Goal: Information Seeking & Learning: Learn about a topic

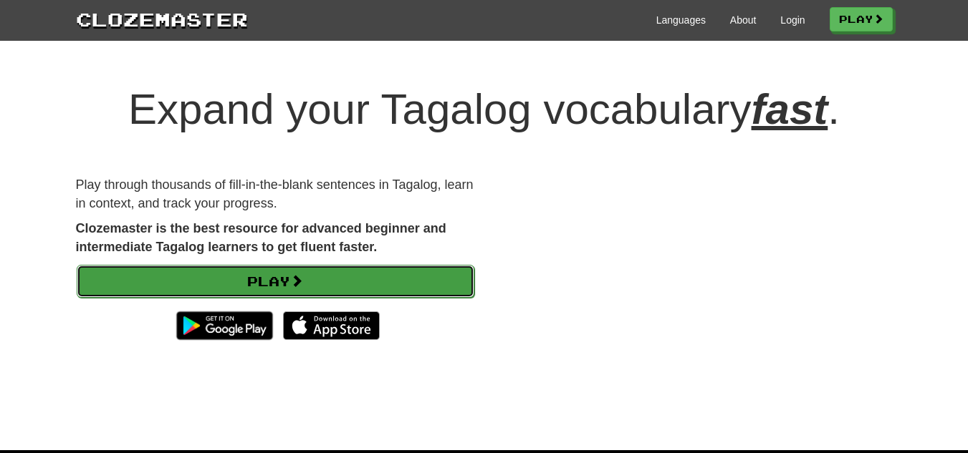
click at [270, 291] on link "Play" at bounding box center [275, 281] width 397 height 33
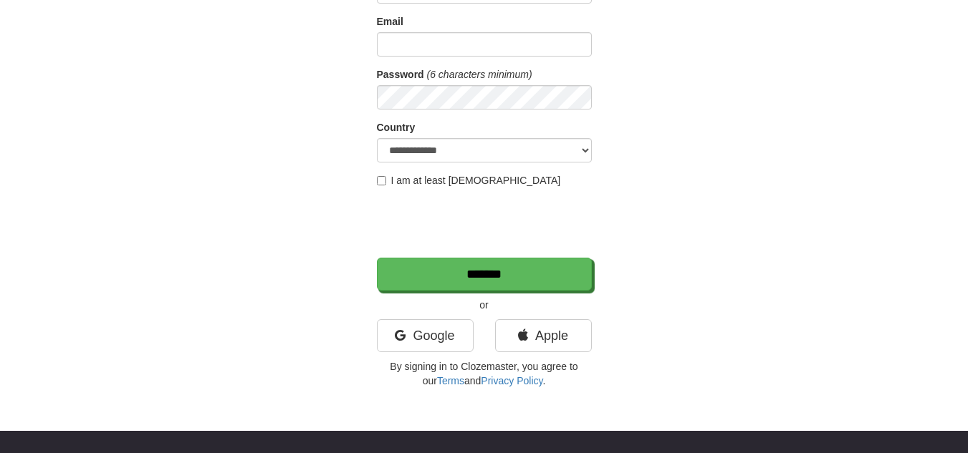
scroll to position [160, 0]
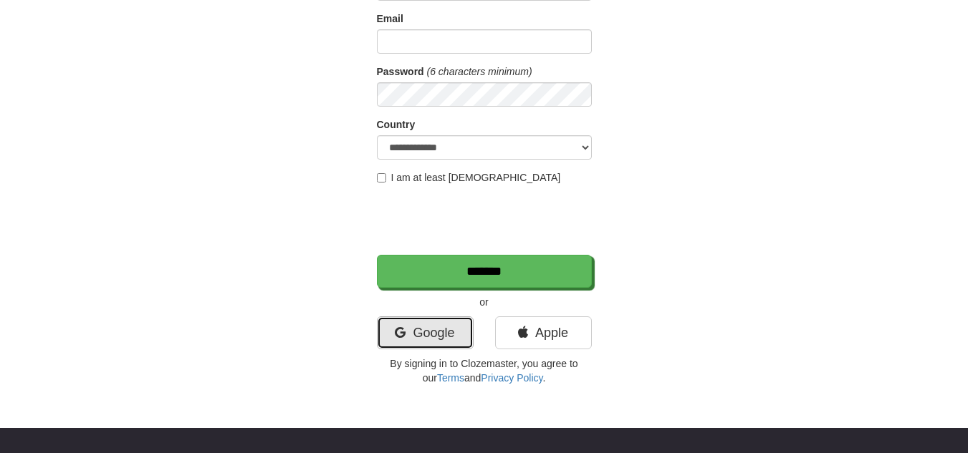
click at [440, 322] on link "Google" at bounding box center [425, 333] width 97 height 33
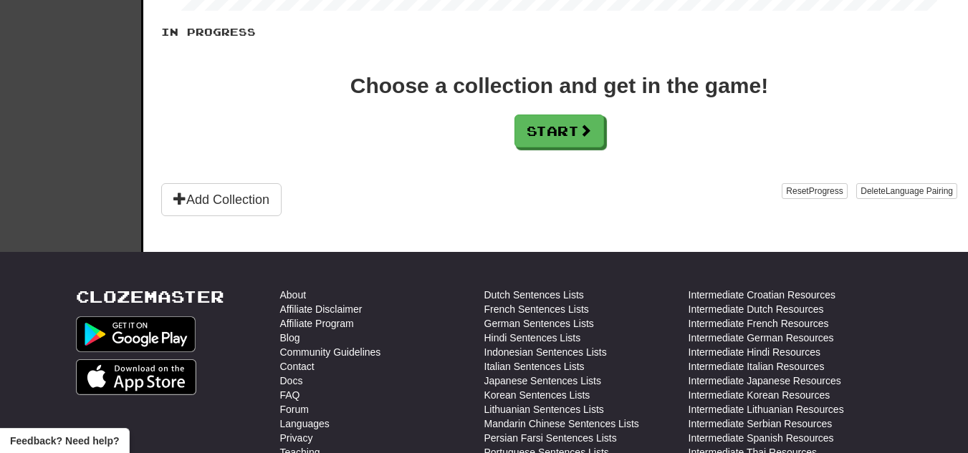
scroll to position [356, 0]
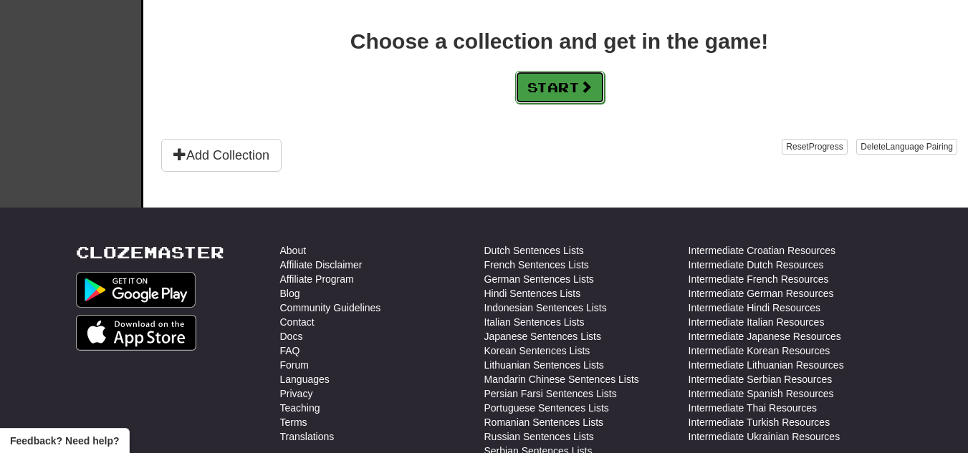
click at [604, 99] on button "Start" at bounding box center [560, 87] width 90 height 33
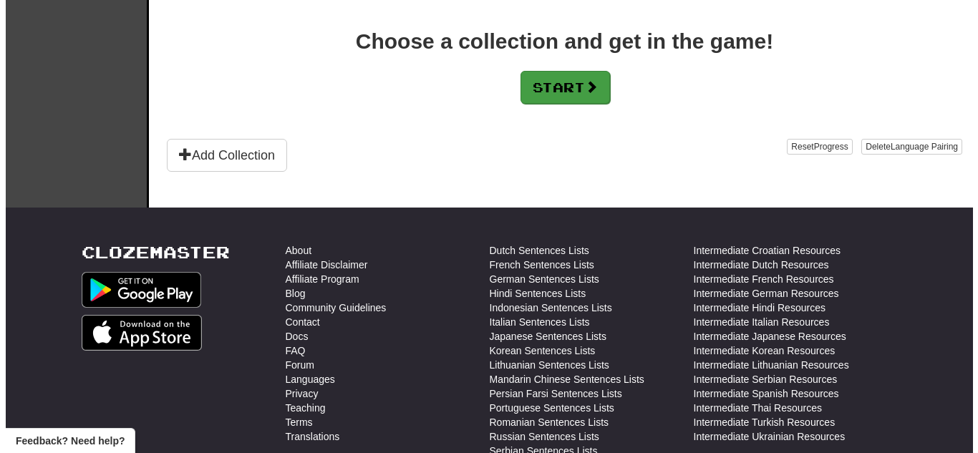
scroll to position [0, 0]
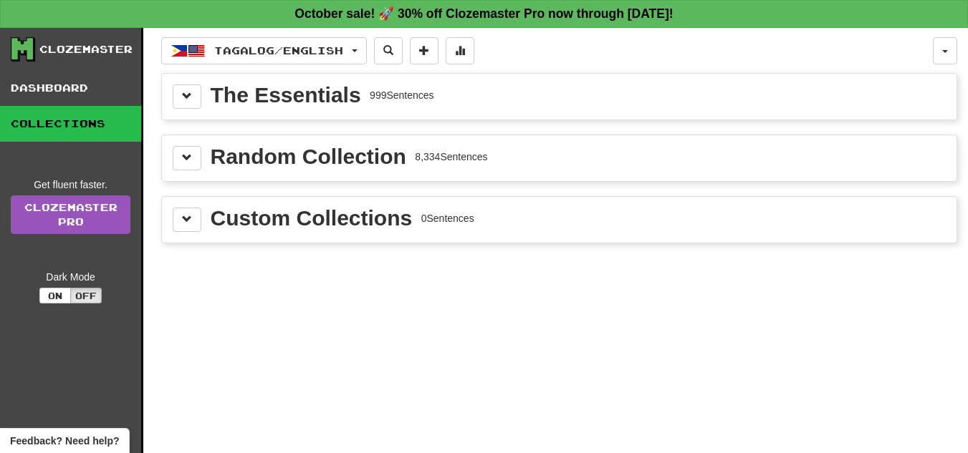
click at [396, 165] on div "Random Collection" at bounding box center [309, 156] width 196 height 21
click at [516, 156] on div "Random Collection 8,334 Sentences" at bounding box center [559, 158] width 773 height 24
click at [177, 168] on button at bounding box center [187, 158] width 29 height 24
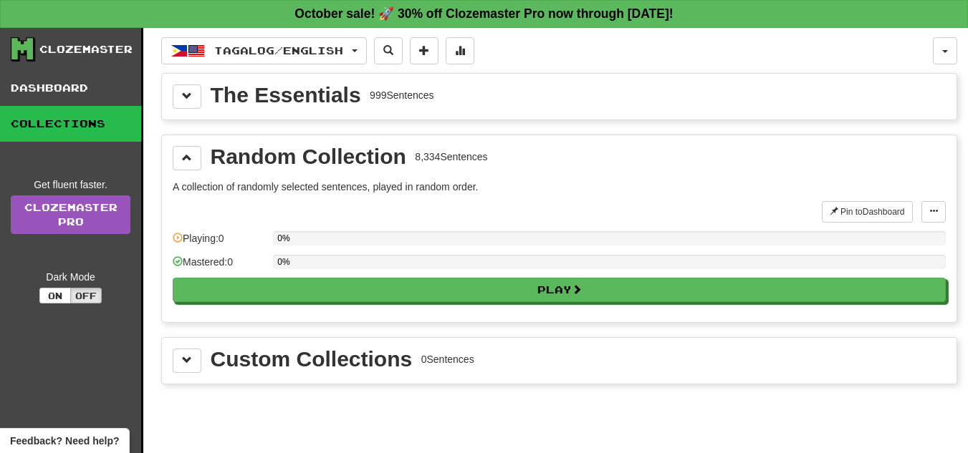
click at [421, 313] on div "Random Collection 8,334 Sentences A collection of randomly selected sentences, …" at bounding box center [559, 228] width 794 height 187
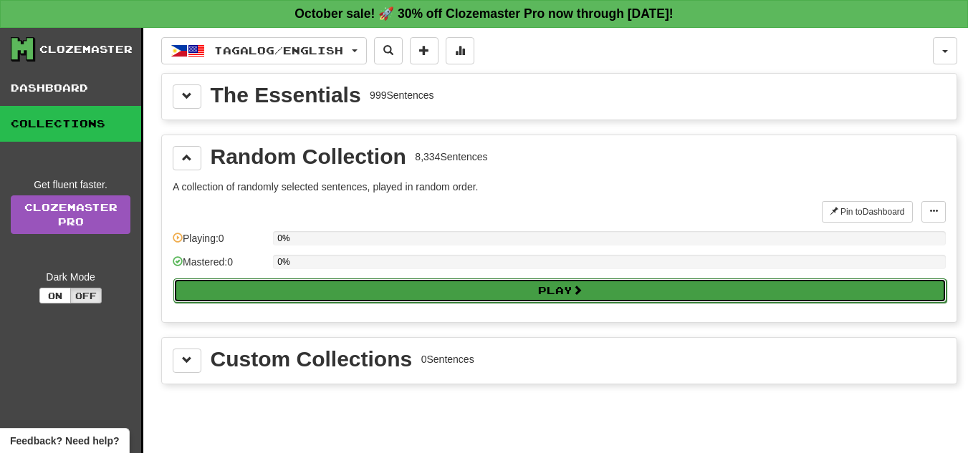
click at [441, 302] on button "Play" at bounding box center [559, 291] width 773 height 24
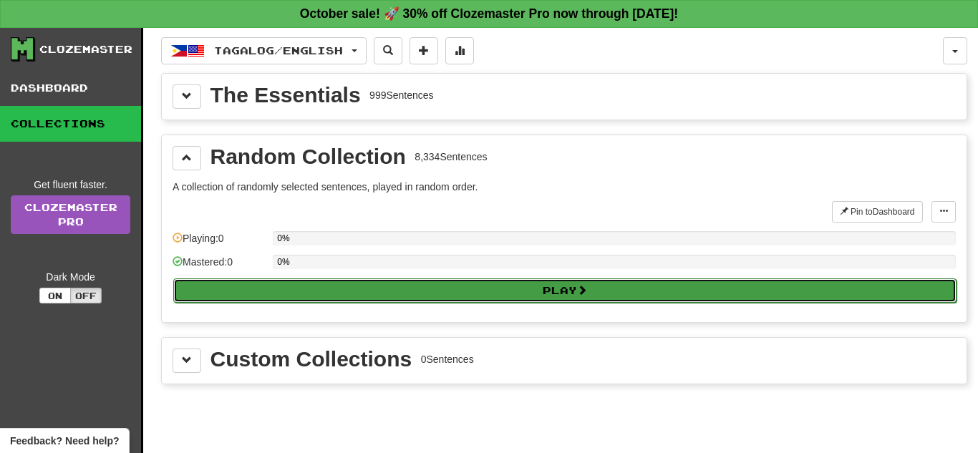
select select "**"
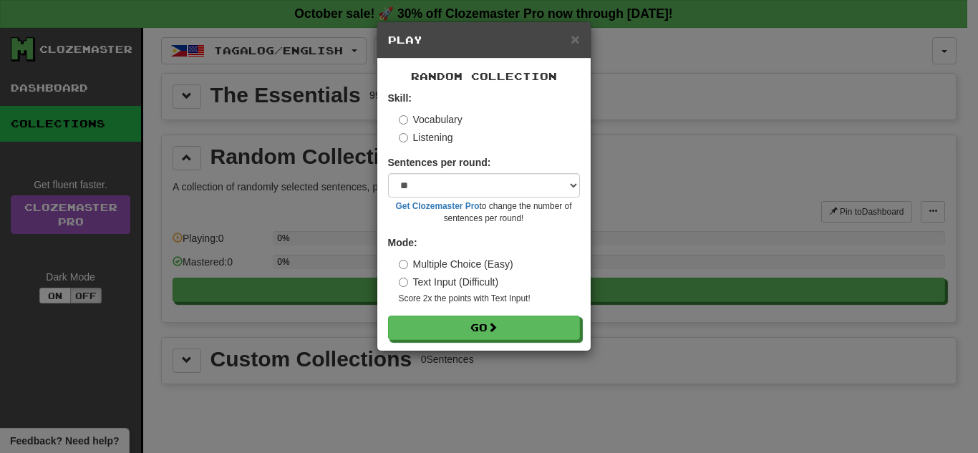
click at [481, 283] on label "Text Input (Difficult)" at bounding box center [449, 282] width 100 height 14
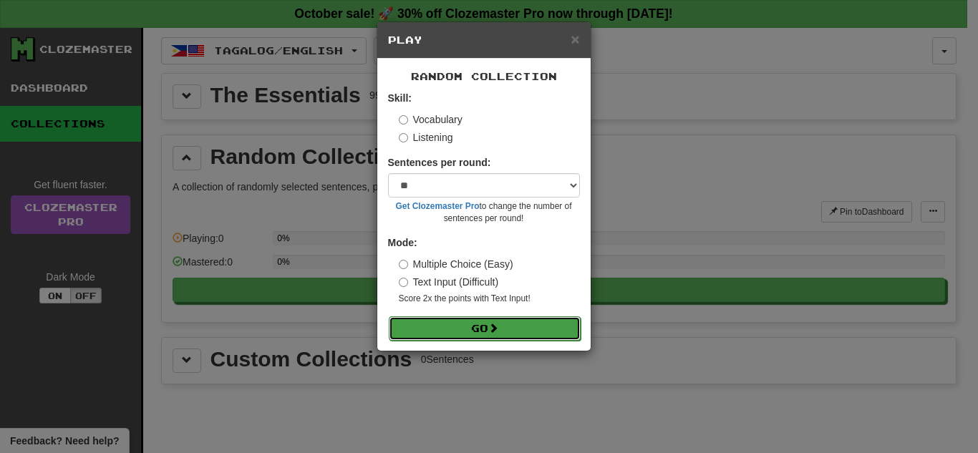
click at [487, 319] on button "Go" at bounding box center [485, 329] width 192 height 24
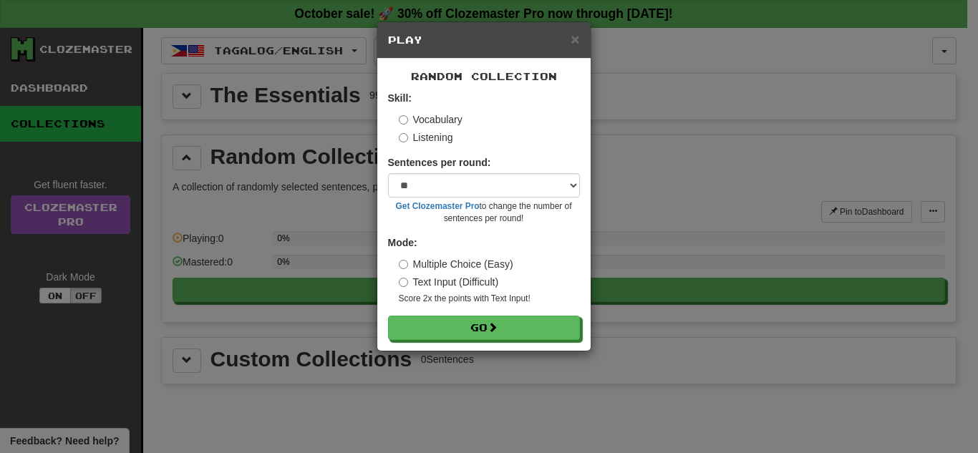
click at [688, 161] on div "× Play Random Collection Skill: Vocabulary Listening Sentences per round: * ** …" at bounding box center [489, 226] width 978 height 453
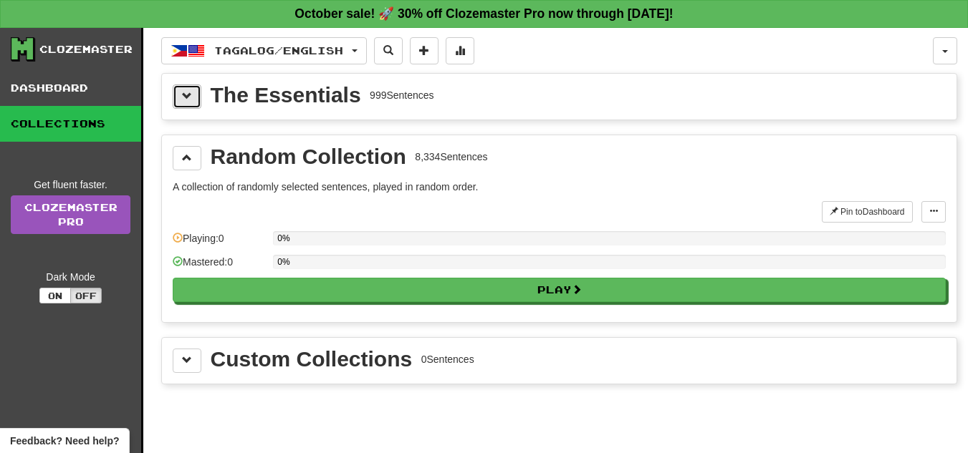
click at [192, 87] on button at bounding box center [187, 97] width 29 height 24
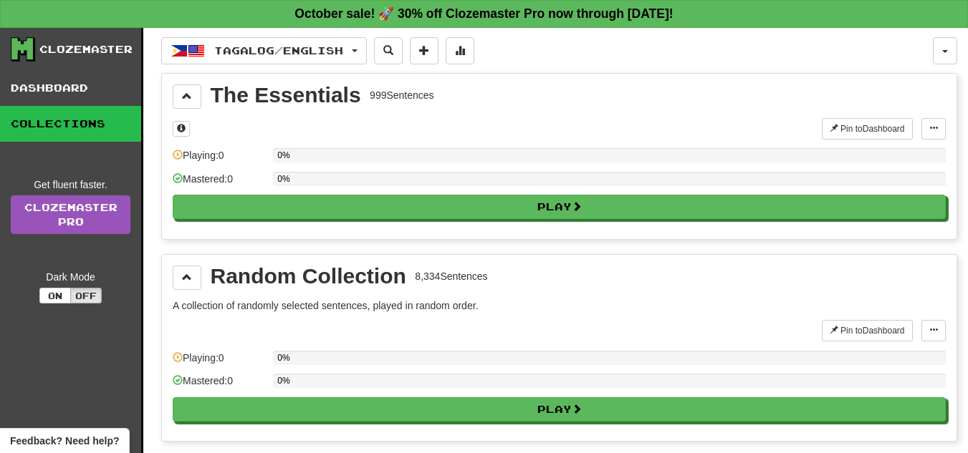
click at [491, 220] on div "Pin to Dashboard Pin to Dashboard Manage Sentences Playing: 0 0% Mastered: 0 0%…" at bounding box center [559, 173] width 773 height 110
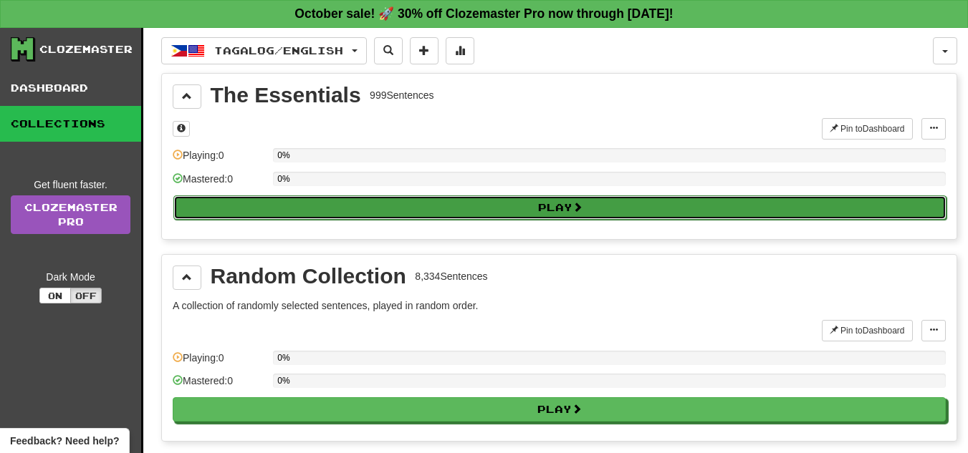
click at [501, 213] on button "Play" at bounding box center [559, 208] width 773 height 24
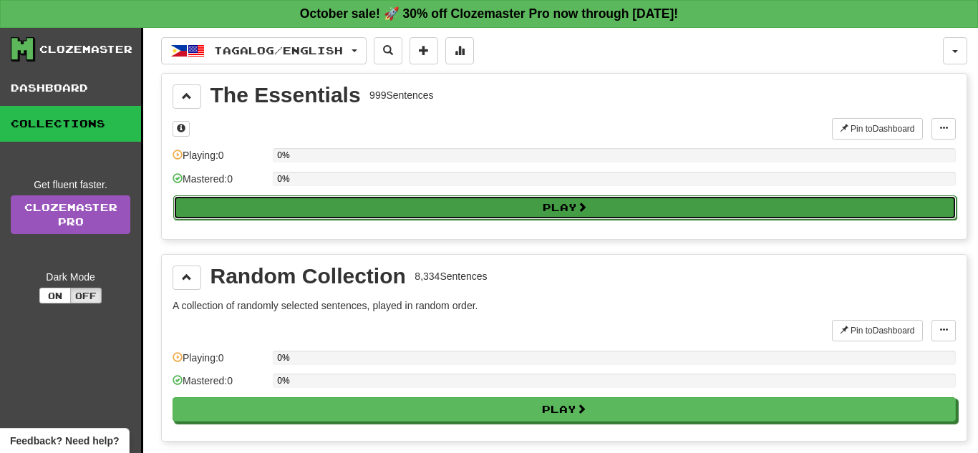
select select "**"
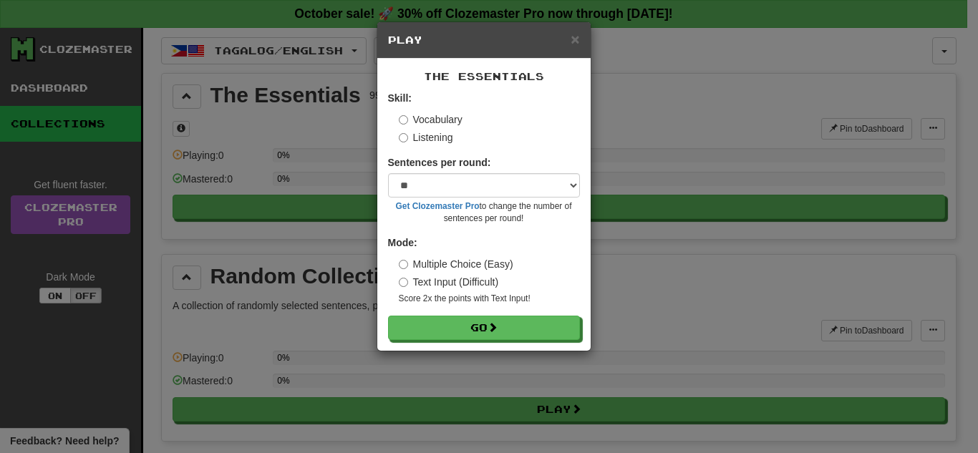
click at [413, 276] on label "Text Input (Difficult)" at bounding box center [449, 282] width 100 height 14
click at [488, 342] on div "The Essentials Skill: Vocabulary Listening Sentences per round: * ** ** ** ** *…" at bounding box center [483, 205] width 213 height 292
click at [458, 269] on label "Multiple Choice (Easy)" at bounding box center [456, 264] width 115 height 14
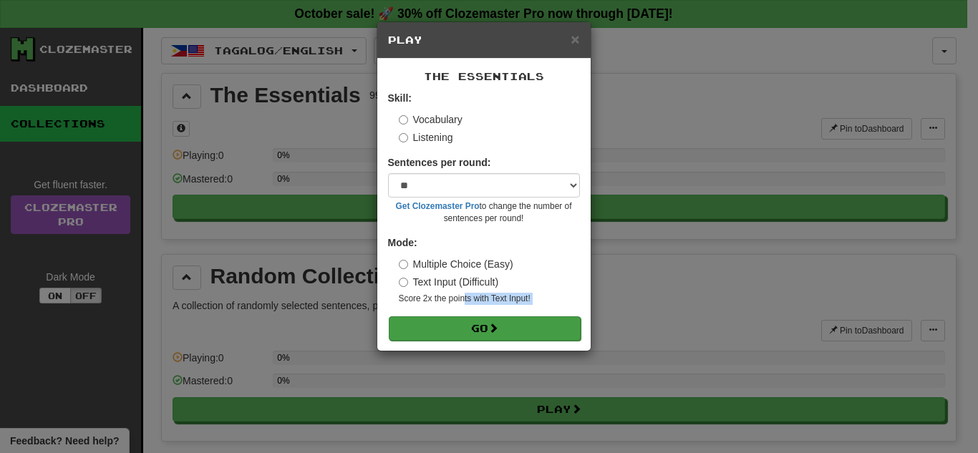
drag, startPoint x: 464, startPoint y: 294, endPoint x: 468, endPoint y: 321, distance: 26.7
click at [468, 321] on form "Skill: Vocabulary Listening Sentences per round: * ** ** ** ** ** *** ******** …" at bounding box center [484, 215] width 192 height 249
click at [468, 321] on button "Go" at bounding box center [485, 329] width 192 height 24
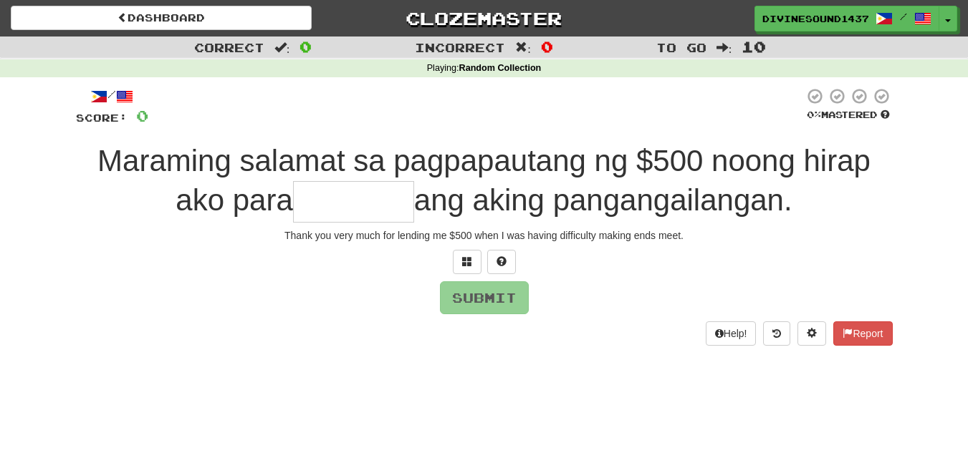
click at [379, 214] on input "text" at bounding box center [353, 202] width 121 height 42
click at [138, 107] on span "0" at bounding box center [142, 116] width 12 height 18
click at [122, 93] on div "/" at bounding box center [112, 96] width 72 height 18
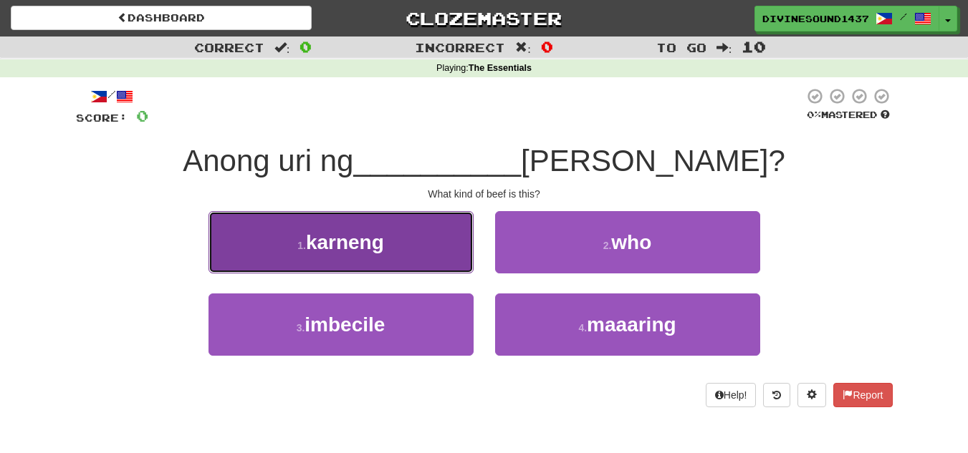
click at [337, 225] on button "1 . karneng" at bounding box center [340, 242] width 265 height 62
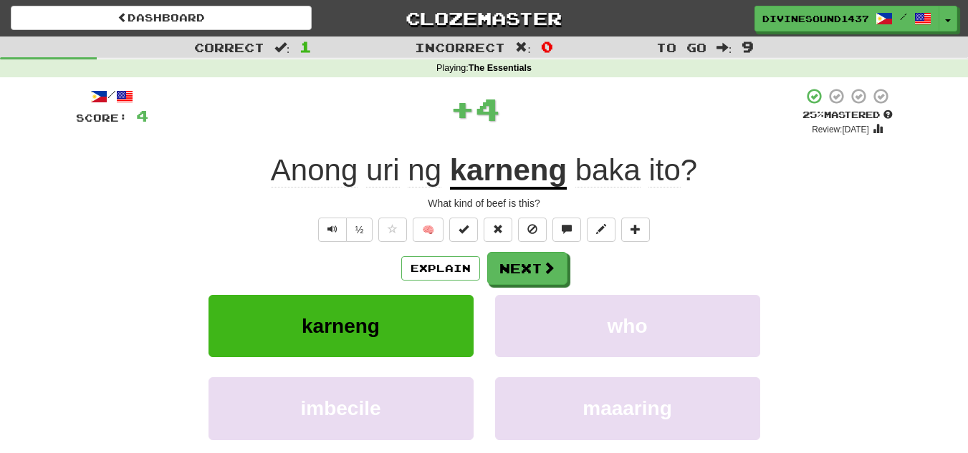
click at [548, 250] on div "/ Score: 4 + 4 25 % Mastered Review: [DATE] Anong uri ng [PERSON_NAME] ? What k…" at bounding box center [484, 299] width 816 height 425
click at [430, 277] on button "Explain" at bounding box center [440, 268] width 79 height 24
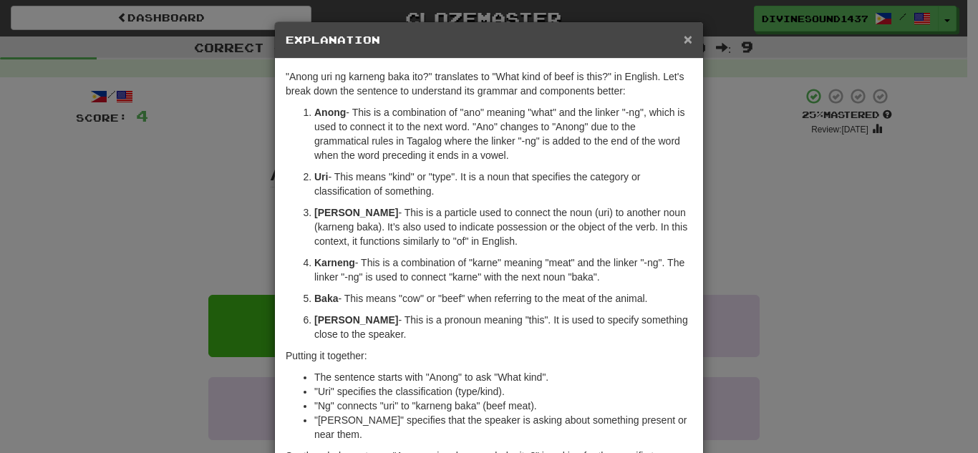
click at [685, 38] on span "×" at bounding box center [688, 39] width 9 height 16
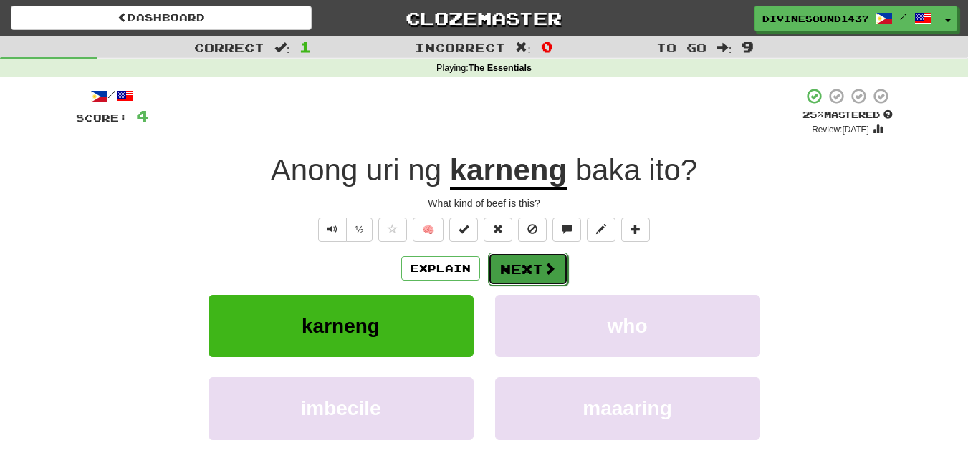
click at [526, 255] on button "Next" at bounding box center [528, 269] width 80 height 33
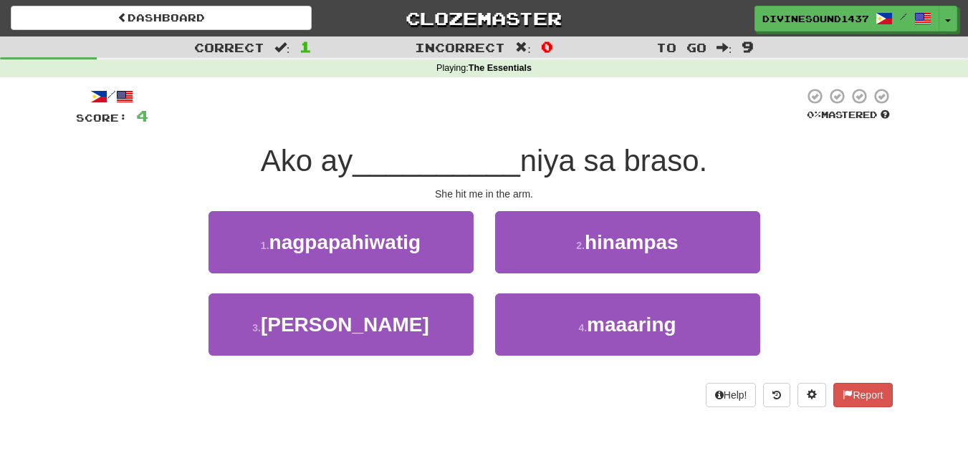
click at [514, 65] on strong "The Essentials" at bounding box center [499, 68] width 63 height 10
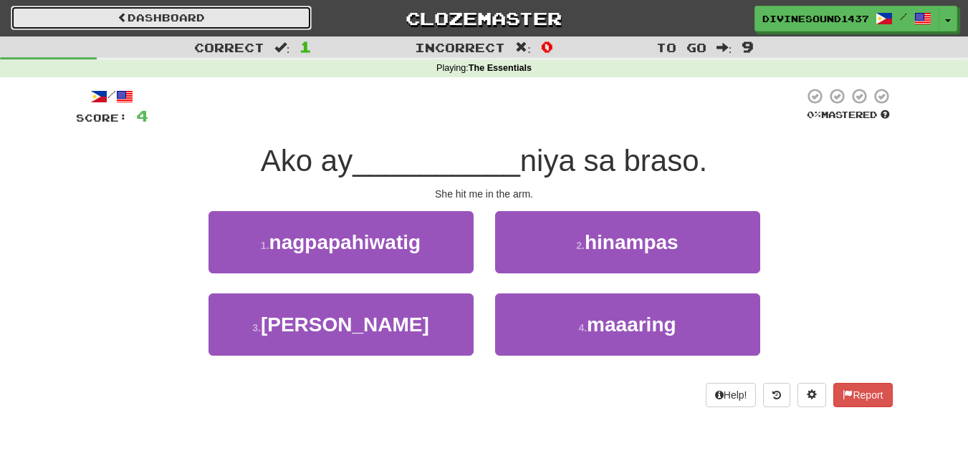
click at [123, 24] on link "Dashboard" at bounding box center [161, 18] width 301 height 24
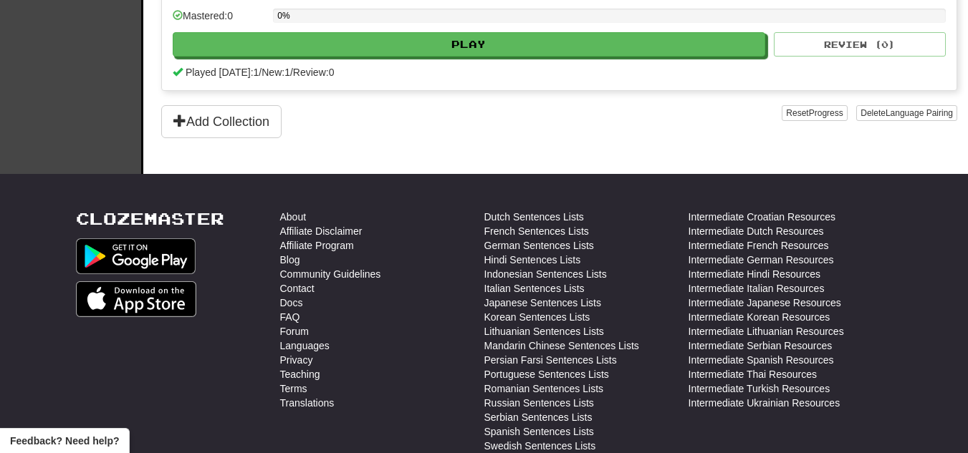
scroll to position [564, 0]
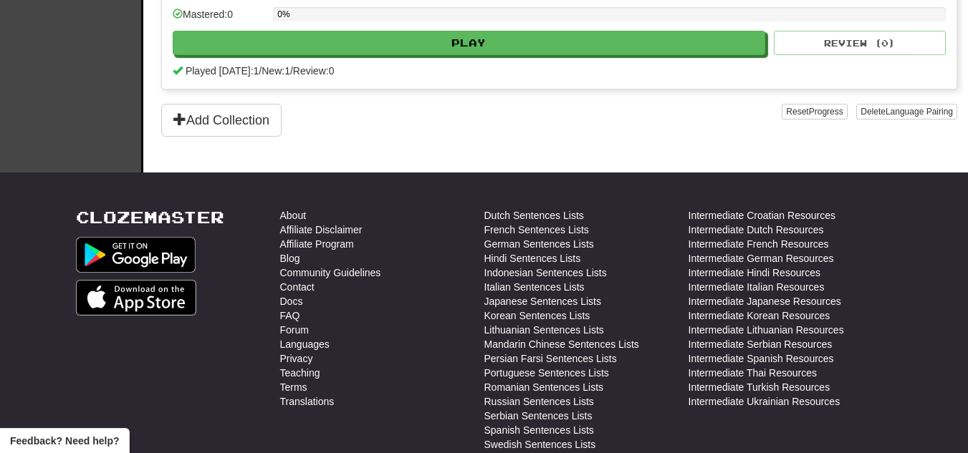
click at [228, 110] on button "Add Collection" at bounding box center [221, 120] width 120 height 33
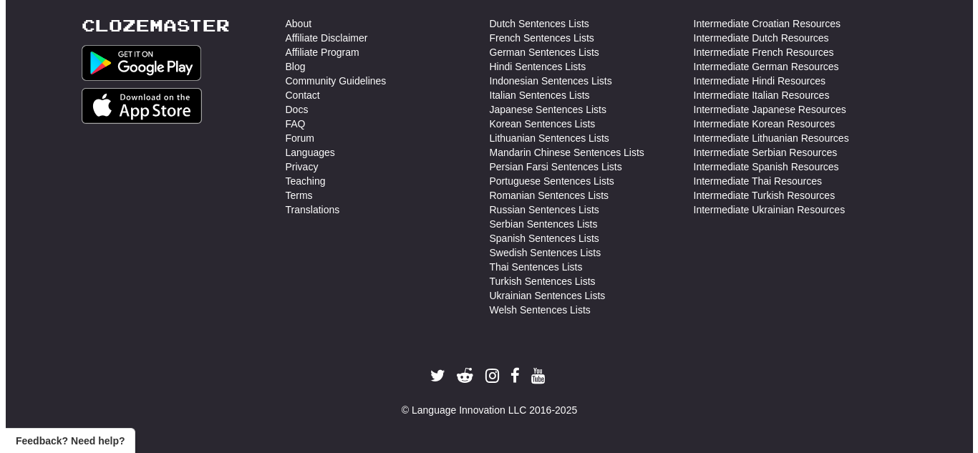
scroll to position [0, 0]
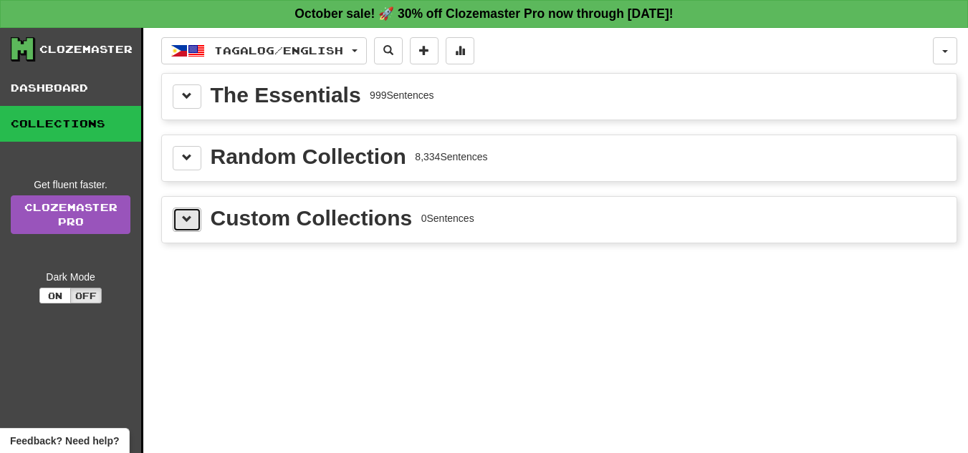
click at [193, 218] on button at bounding box center [187, 220] width 29 height 24
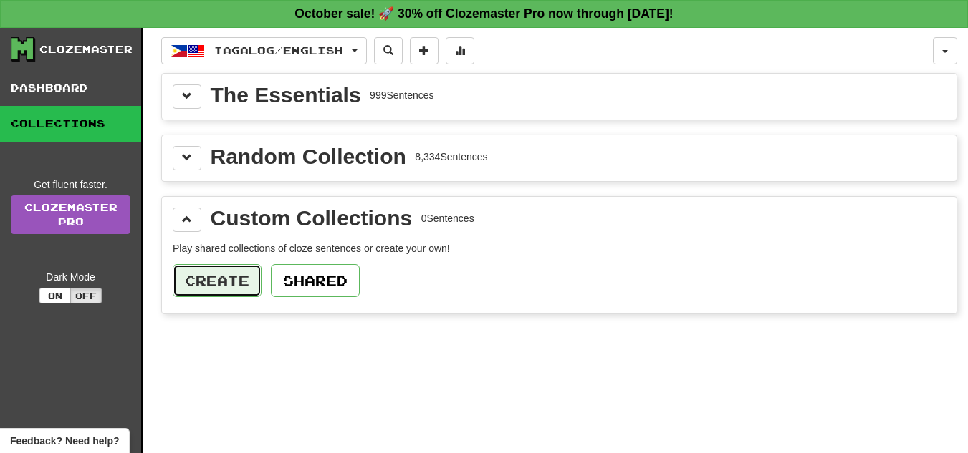
click at [213, 277] on button "Create" at bounding box center [217, 280] width 89 height 33
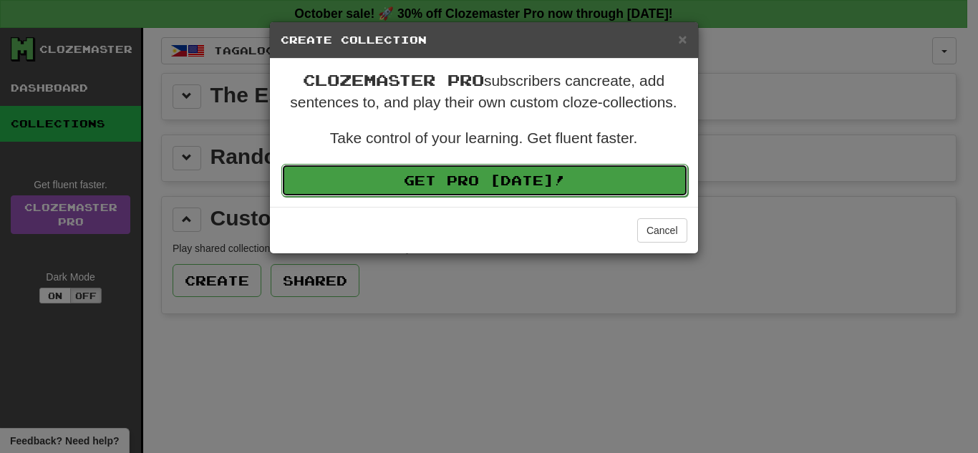
click at [454, 179] on link "Get Pro [DATE]!" at bounding box center [484, 180] width 407 height 33
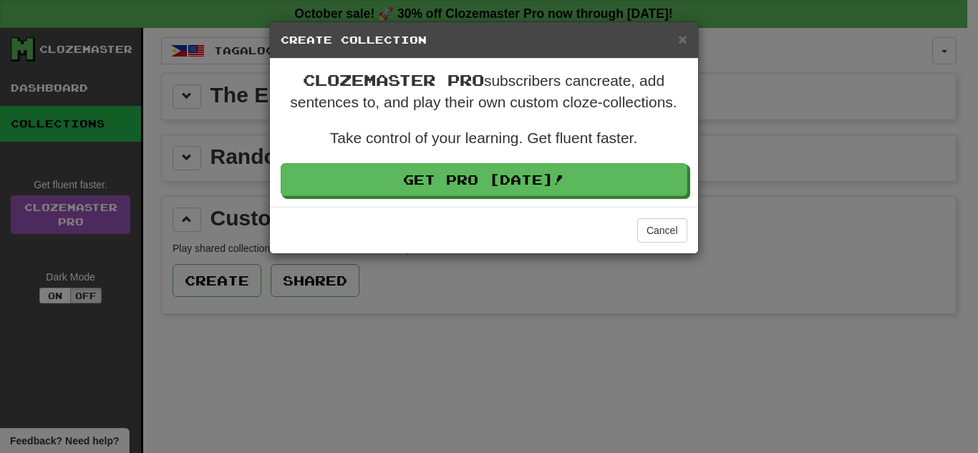
click at [673, 44] on h5 "Create Collection" at bounding box center [484, 40] width 407 height 14
click at [680, 46] on span "×" at bounding box center [682, 39] width 9 height 16
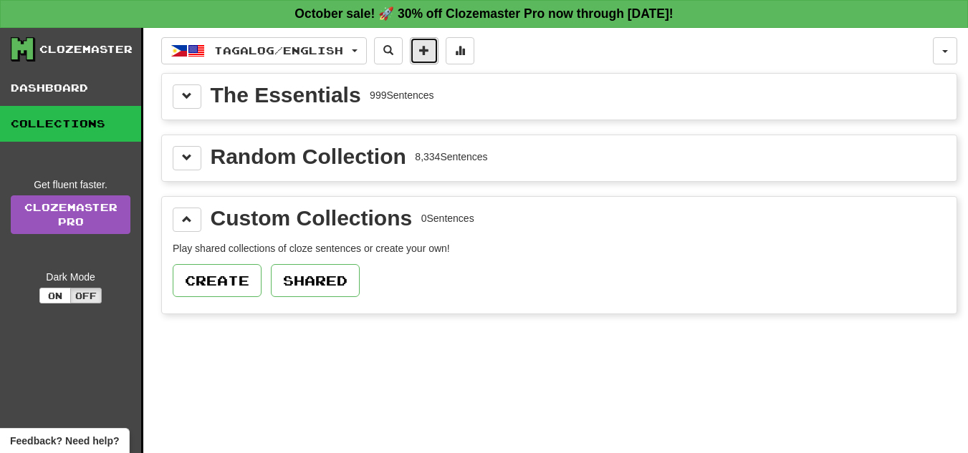
click at [426, 49] on button at bounding box center [424, 50] width 29 height 27
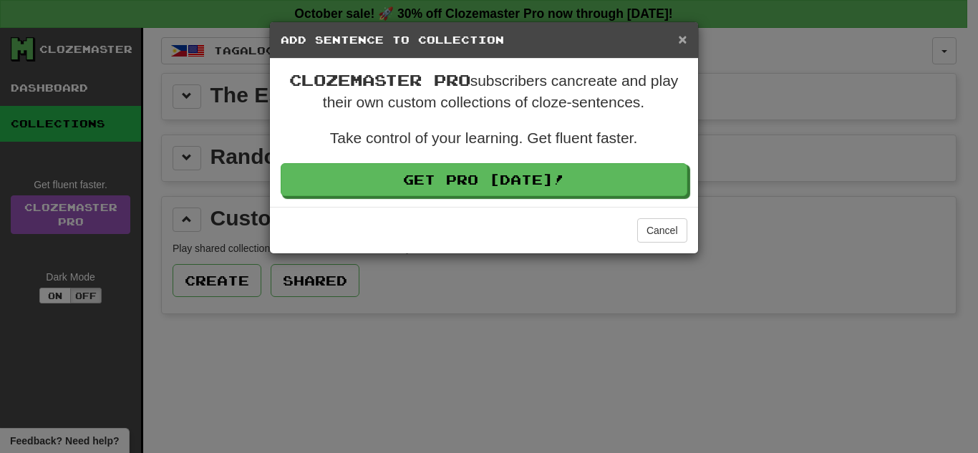
click at [679, 36] on span "×" at bounding box center [682, 39] width 9 height 16
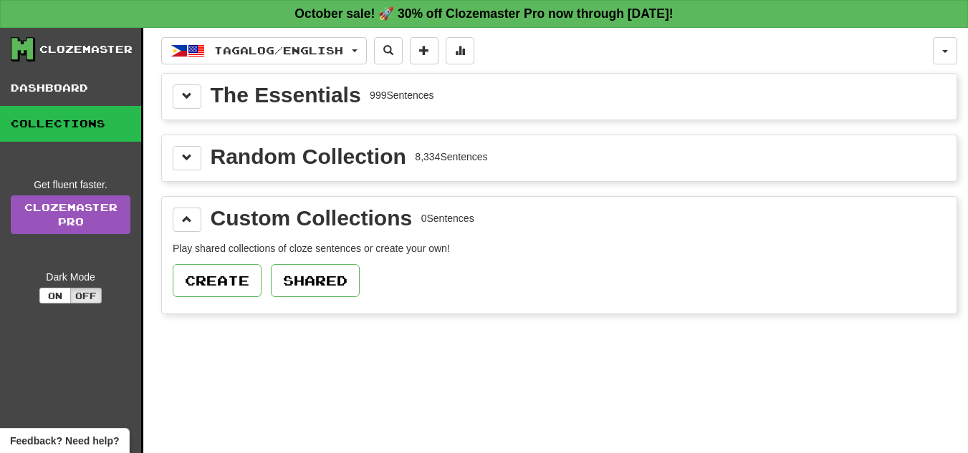
click at [87, 112] on link "Collections" at bounding box center [70, 124] width 141 height 36
click at [941, 54] on button "button" at bounding box center [944, 50] width 24 height 27
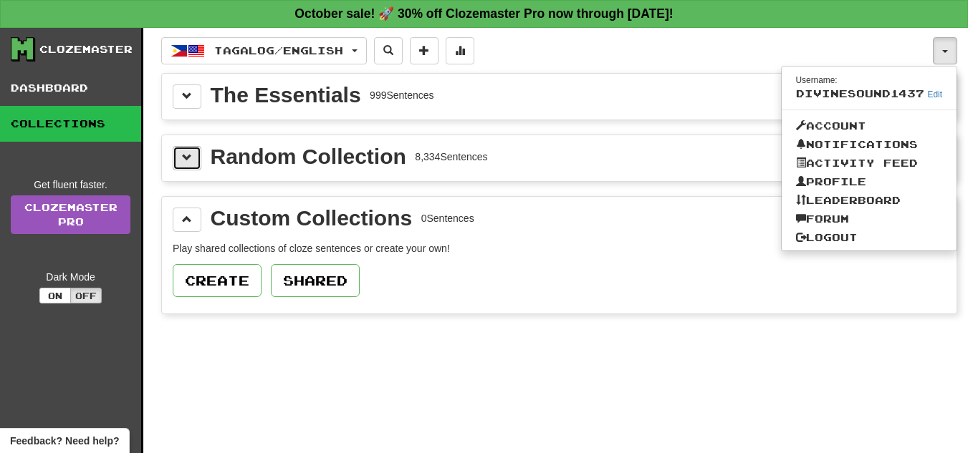
click at [201, 149] on button at bounding box center [187, 158] width 29 height 24
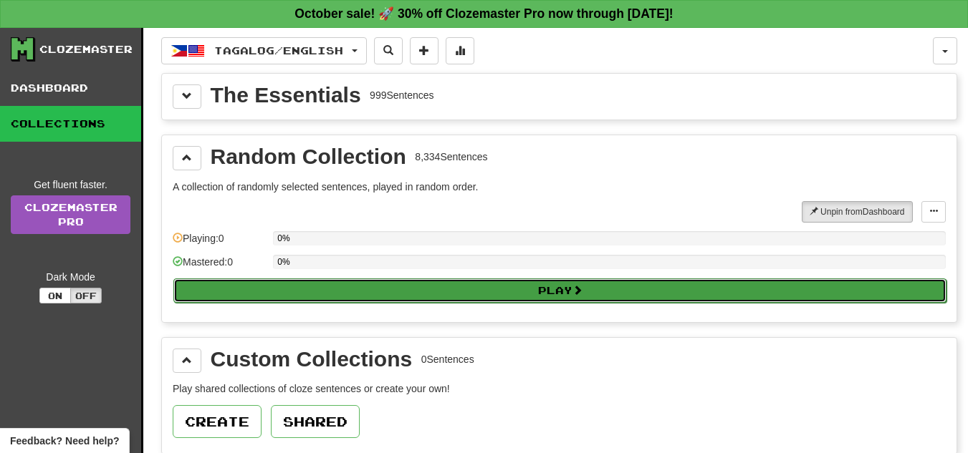
click at [346, 297] on button "Play" at bounding box center [559, 291] width 773 height 24
select select "**"
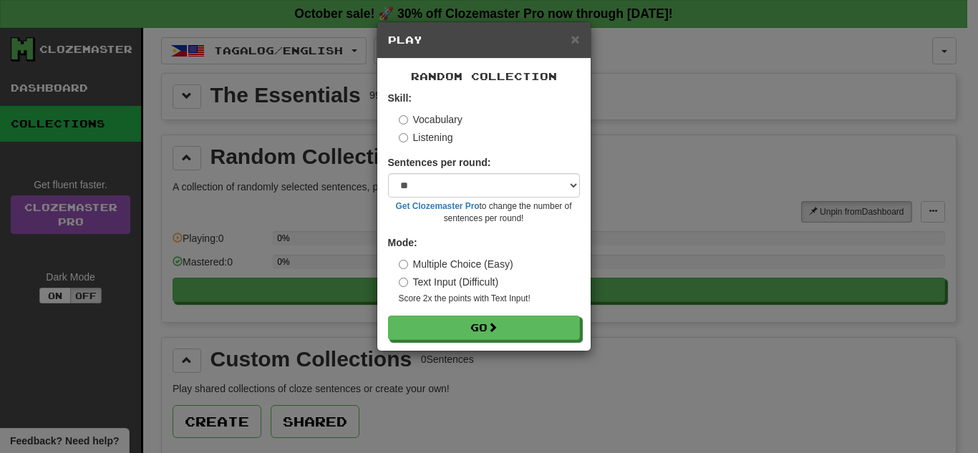
click at [554, 198] on div "Sentences per round: * ** ** ** ** ** *** ******** Get Clozemaster Pro to chang…" at bounding box center [484, 189] width 192 height 69
click at [560, 189] on select "* ** ** ** ** ** *** ********" at bounding box center [484, 185] width 192 height 24
click at [614, 211] on div "× Play Random Collection Skill: Vocabulary Listening Sentences per round: * ** …" at bounding box center [489, 226] width 978 height 453
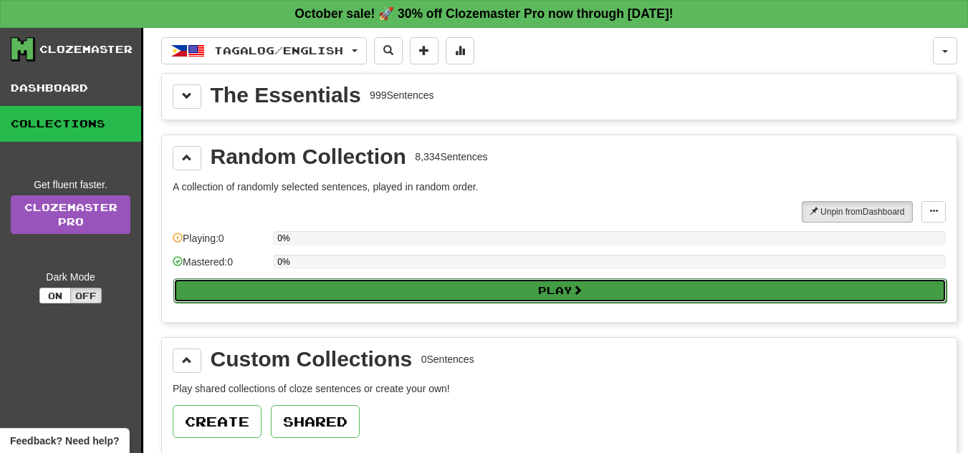
click at [491, 288] on button "Play" at bounding box center [559, 291] width 773 height 24
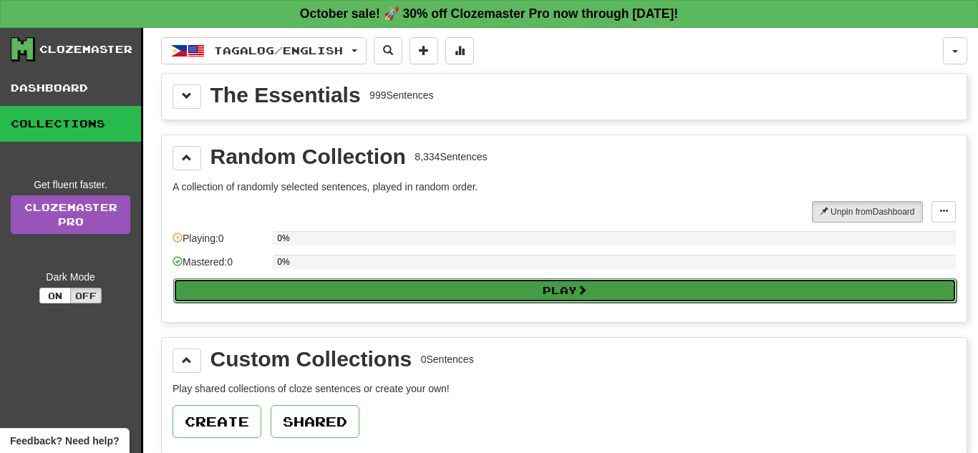
select select "**"
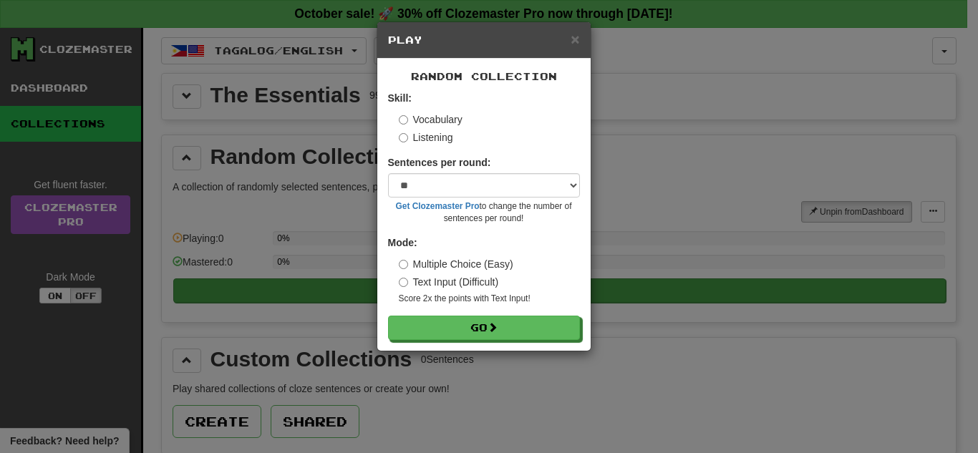
click at [491, 288] on label "Text Input (Difficult)" at bounding box center [449, 282] width 100 height 14
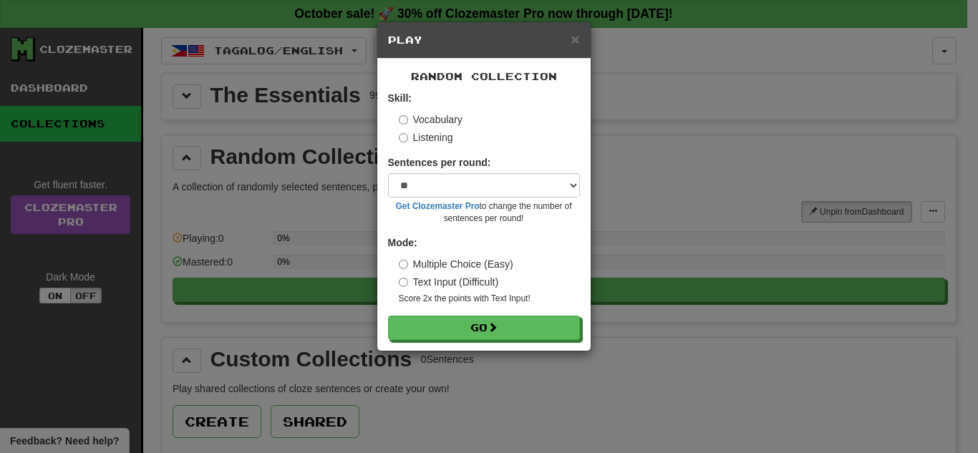
click at [486, 266] on label "Multiple Choice (Easy)" at bounding box center [456, 264] width 115 height 14
click at [501, 342] on div "Random Collection Skill: Vocabulary Listening Sentences per round: * ** ** ** *…" at bounding box center [483, 205] width 213 height 292
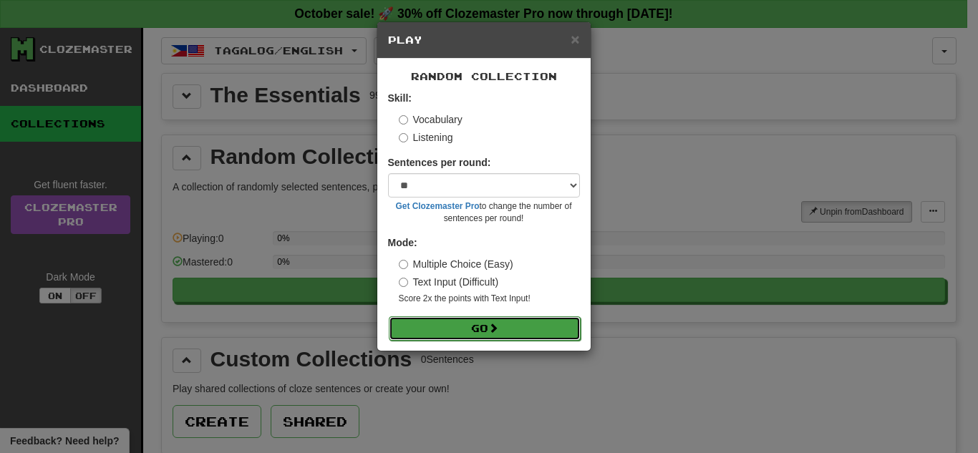
click at [544, 322] on button "Go" at bounding box center [485, 329] width 192 height 24
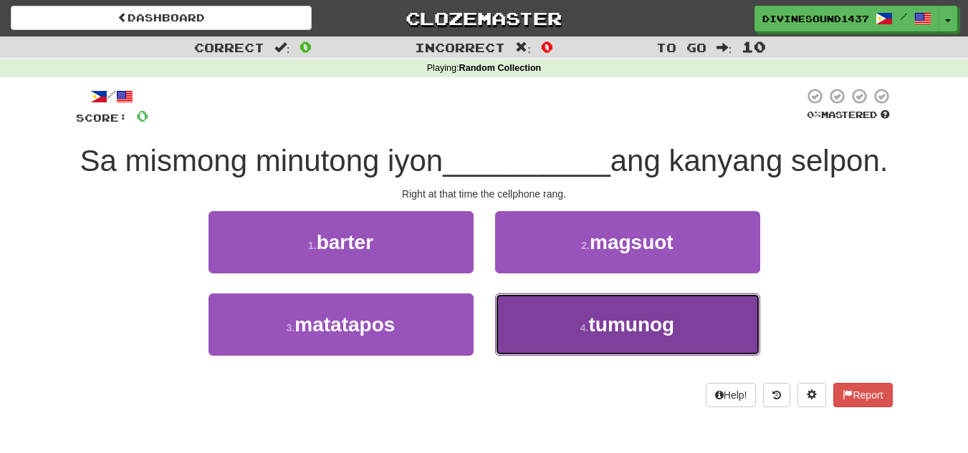
click at [544, 342] on button "4 . tumunog" at bounding box center [627, 325] width 265 height 62
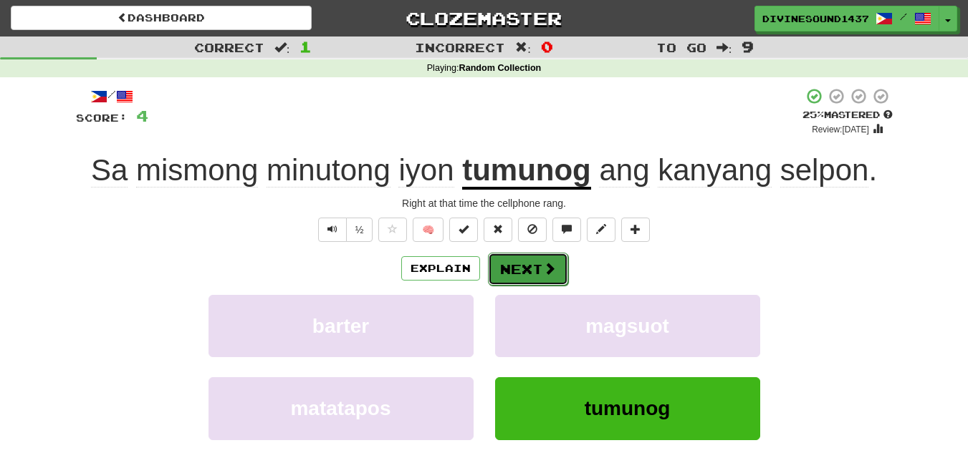
click at [488, 266] on button "Next" at bounding box center [528, 269] width 80 height 33
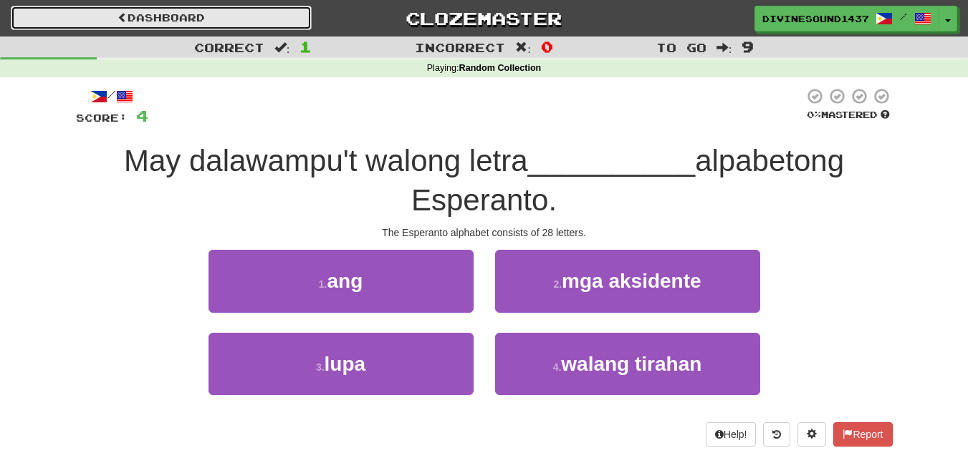
click at [148, 22] on link "Dashboard" at bounding box center [161, 18] width 301 height 24
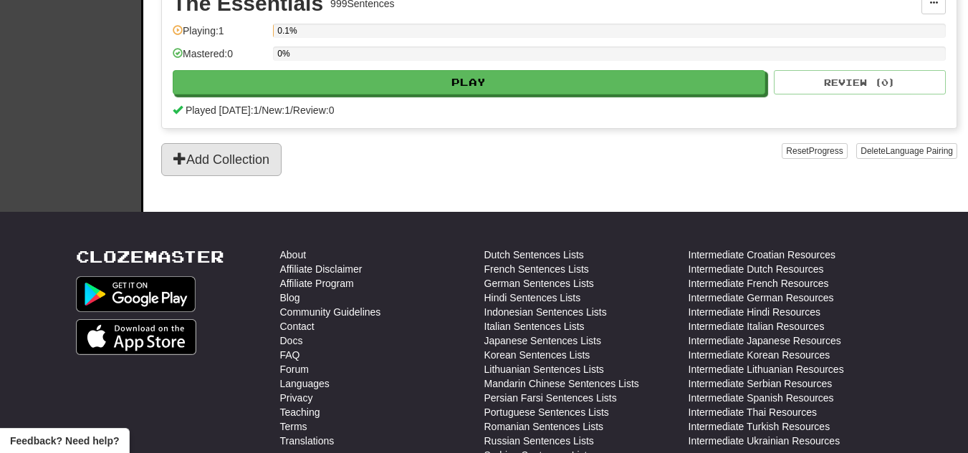
scroll to position [540, 0]
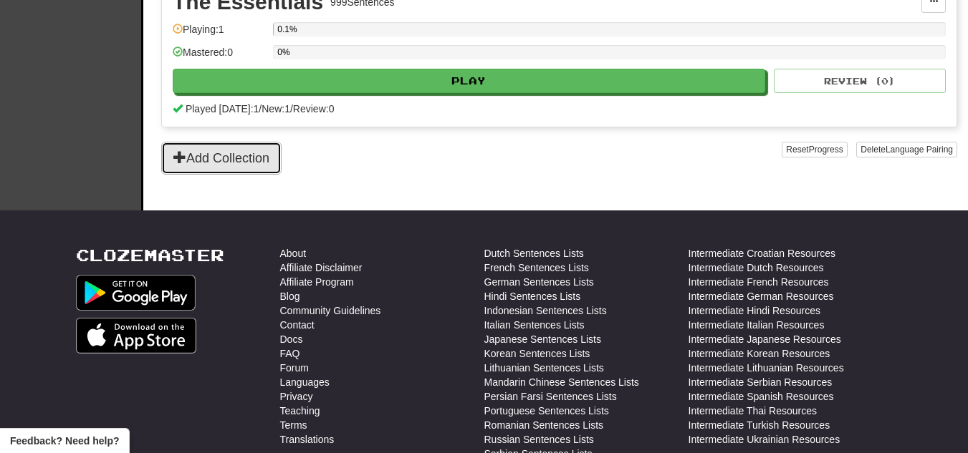
click at [210, 161] on button "Add Collection" at bounding box center [221, 158] width 120 height 33
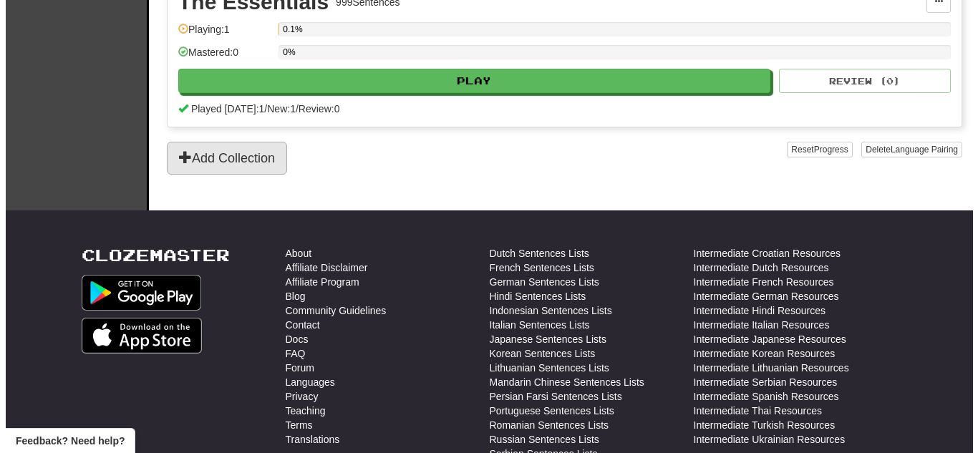
scroll to position [0, 0]
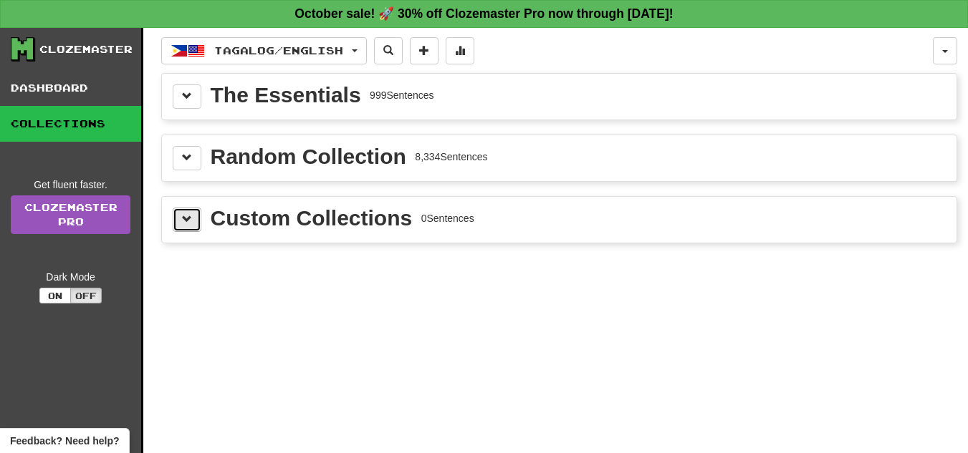
click at [181, 223] on button at bounding box center [187, 220] width 29 height 24
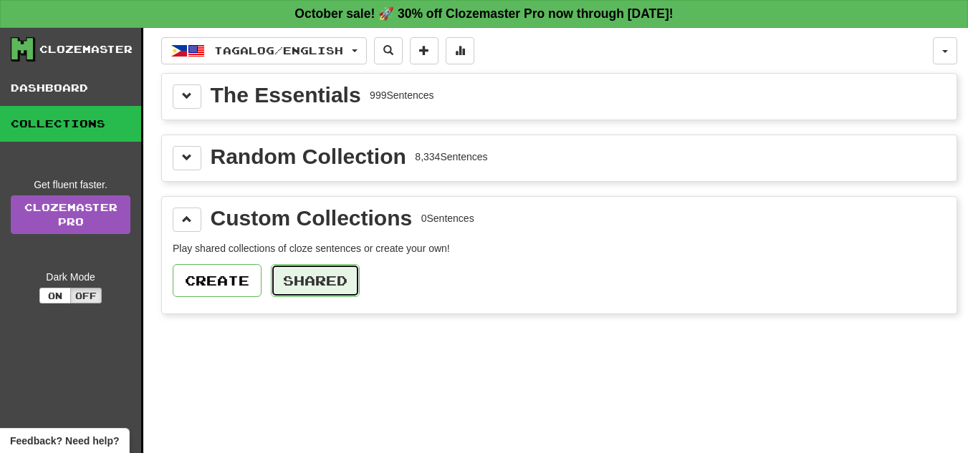
click at [310, 286] on button "Shared" at bounding box center [315, 280] width 89 height 33
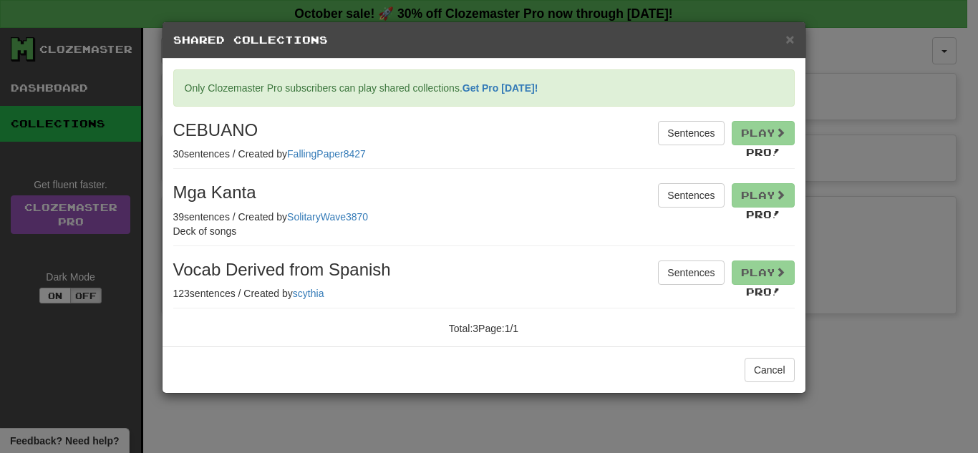
click at [794, 70] on div "Only Clozemaster Pro subscribers can play shared collections. Get Pro today! Se…" at bounding box center [484, 202] width 622 height 266
click at [781, 49] on div "× Shared Collections" at bounding box center [484, 40] width 643 height 37
click at [784, 46] on div "× Shared Collections" at bounding box center [484, 40] width 643 height 37
click at [784, 46] on h5 "Shared Collections" at bounding box center [484, 40] width 622 height 14
click at [26, 0] on div "× Shared Collections Only Clozemaster Pro subscribers can play shared collectio…" at bounding box center [489, 226] width 978 height 453
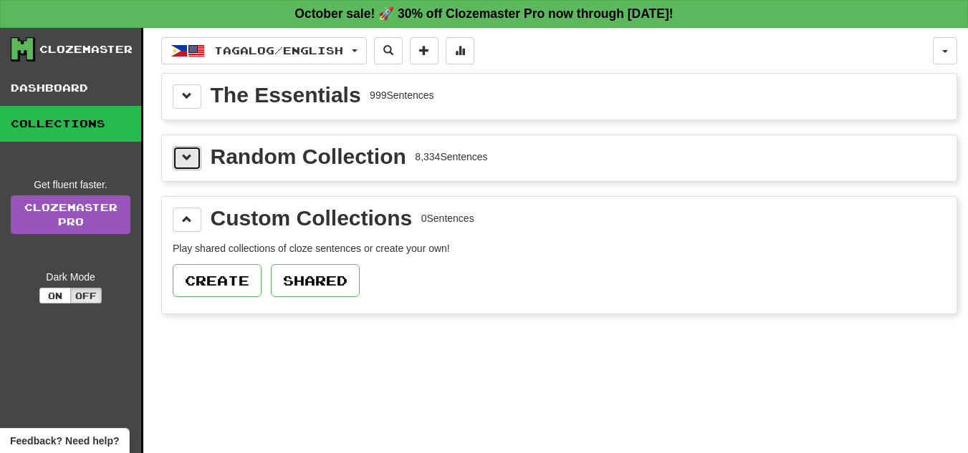
click at [188, 168] on button at bounding box center [187, 158] width 29 height 24
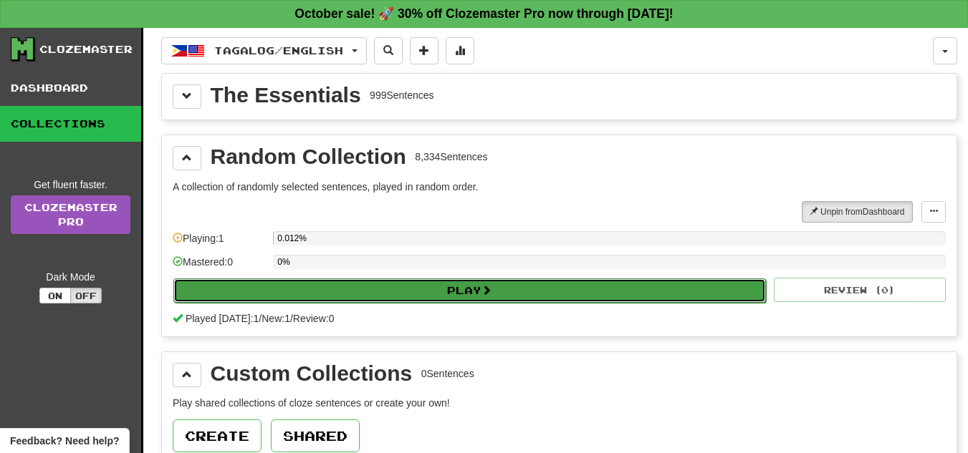
click at [309, 284] on button "Play" at bounding box center [469, 291] width 592 height 24
select select "**"
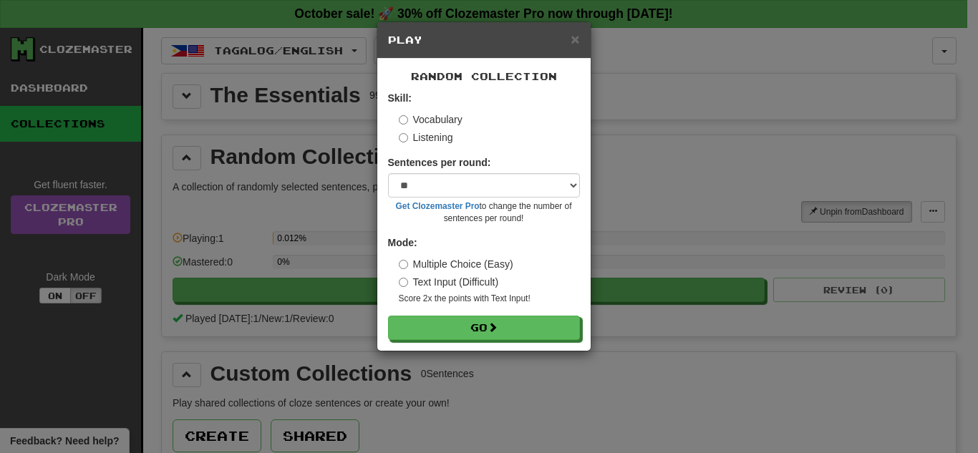
click at [435, 274] on div "Multiple Choice (Easy) Text Input (Difficult) Score 2x the points with Text Inp…" at bounding box center [489, 281] width 181 height 48
click at [412, 278] on label "Text Input (Difficult)" at bounding box center [449, 282] width 100 height 14
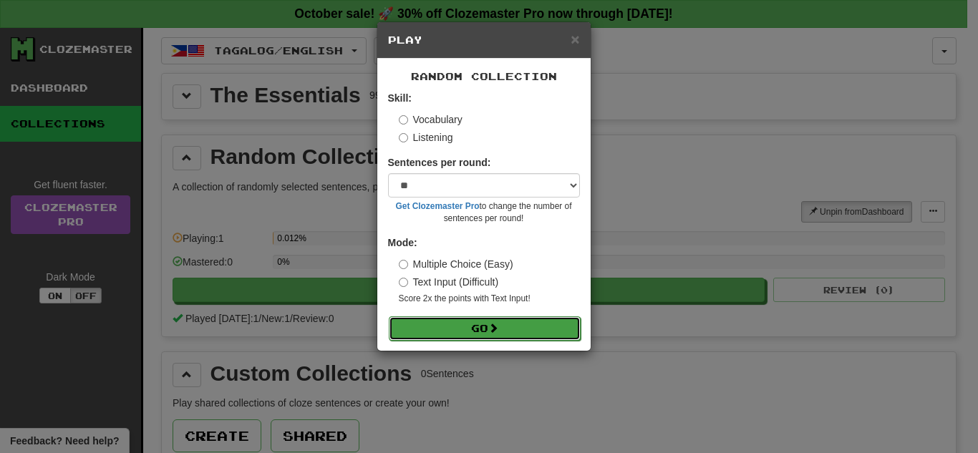
click at [451, 339] on button "Go" at bounding box center [485, 329] width 192 height 24
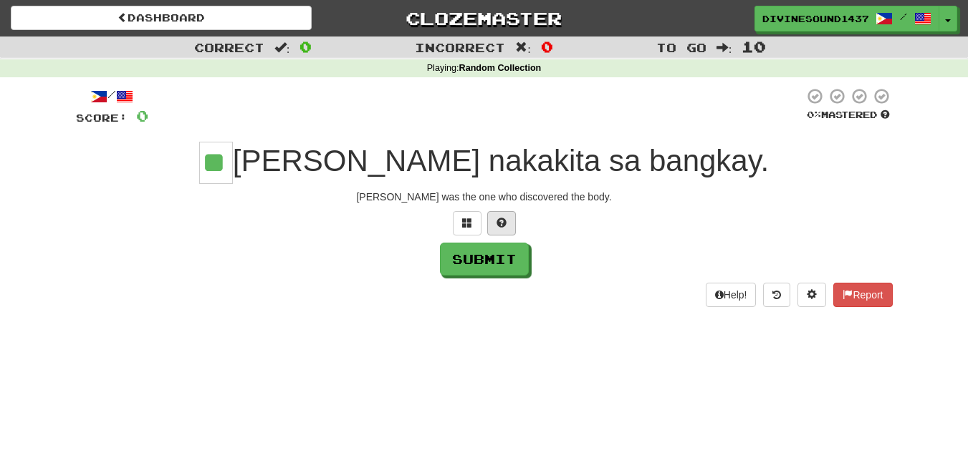
type input "**"
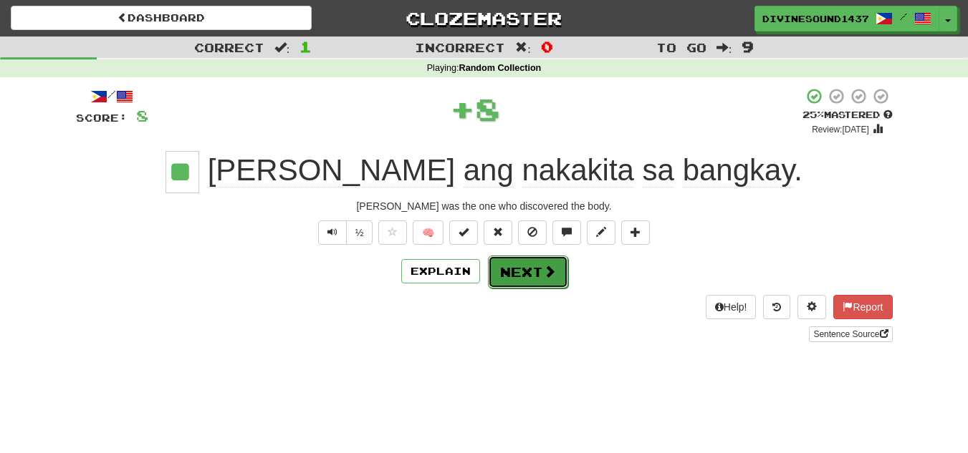
click at [515, 271] on button "Next" at bounding box center [528, 272] width 80 height 33
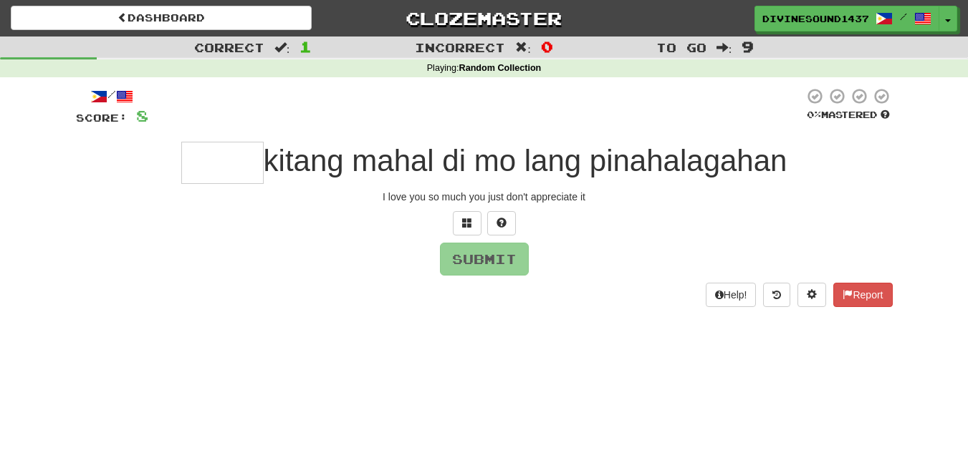
click at [238, 165] on input "text" at bounding box center [222, 163] width 82 height 42
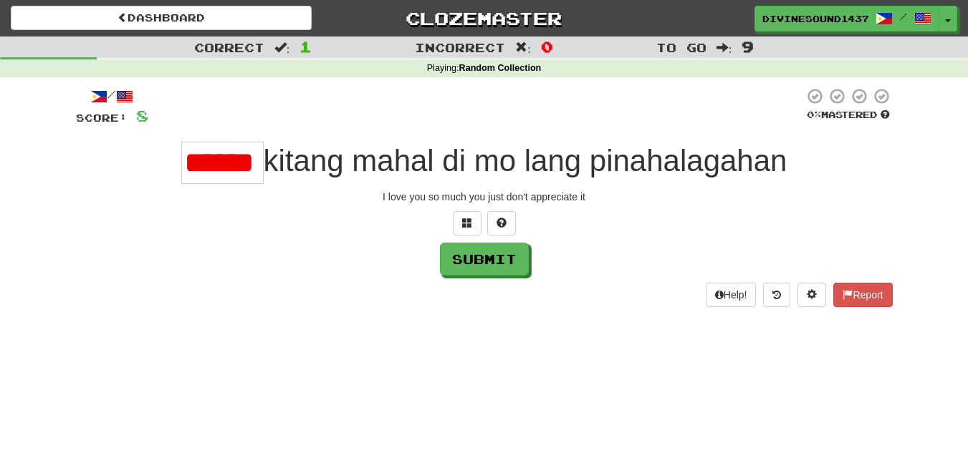
type input "*****"
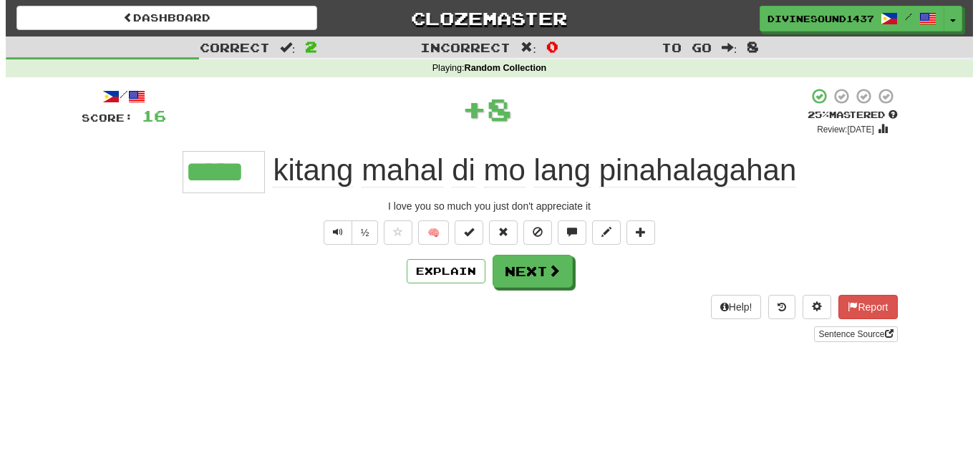
scroll to position [0, 0]
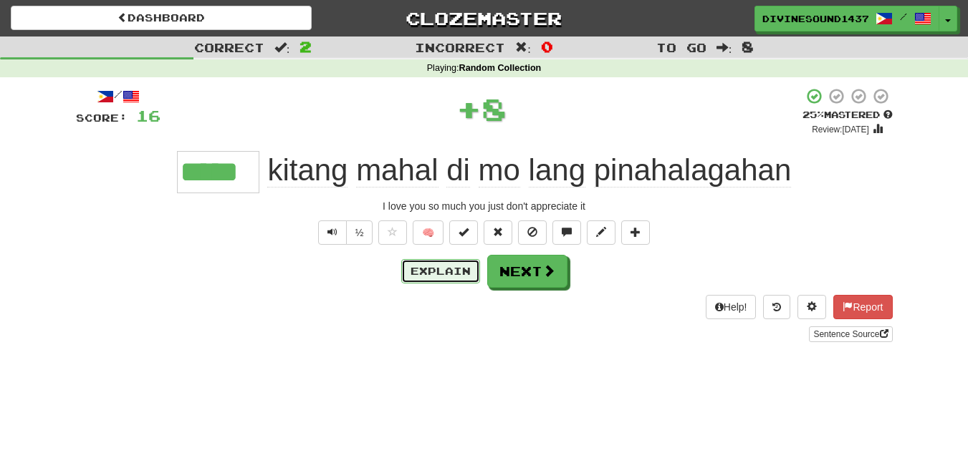
click at [424, 273] on button "Explain" at bounding box center [440, 271] width 79 height 24
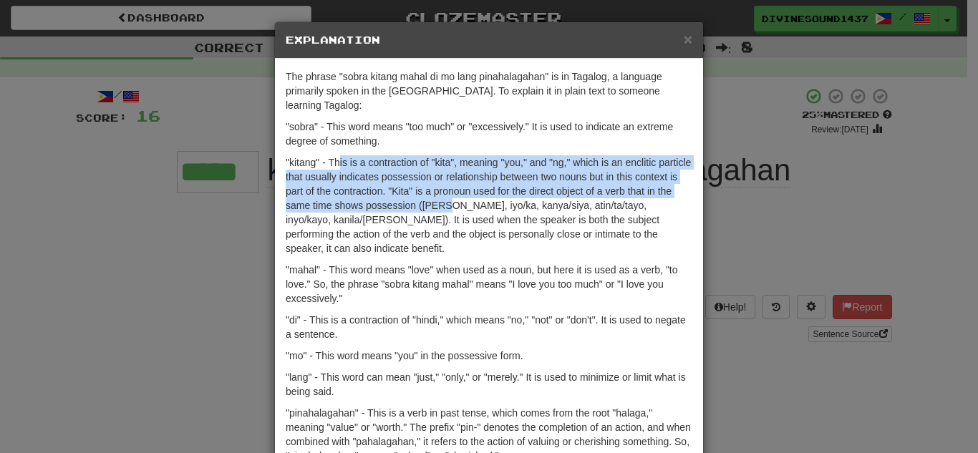
drag, startPoint x: 333, startPoint y: 150, endPoint x: 442, endPoint y: 191, distance: 116.3
click at [442, 191] on p ""kitang" - This is a contraction of "kita", meaning "you," and "ng," which is a…" at bounding box center [489, 205] width 407 height 100
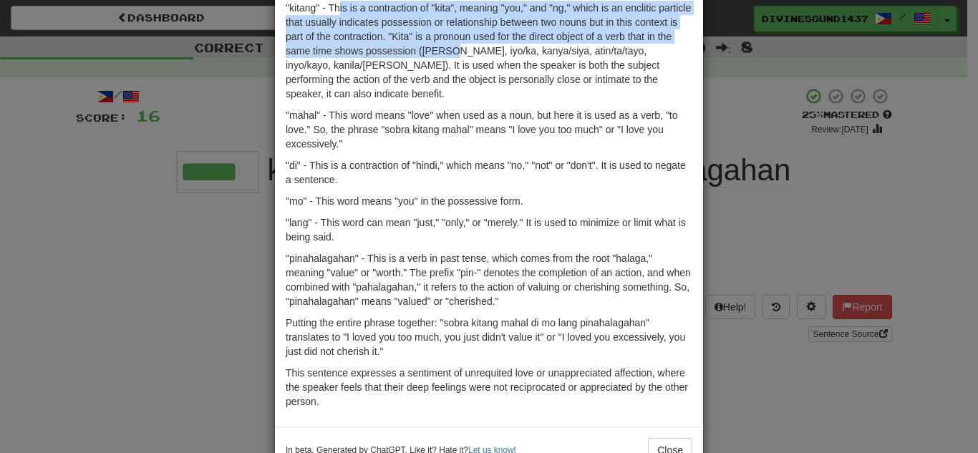
scroll to position [168, 0]
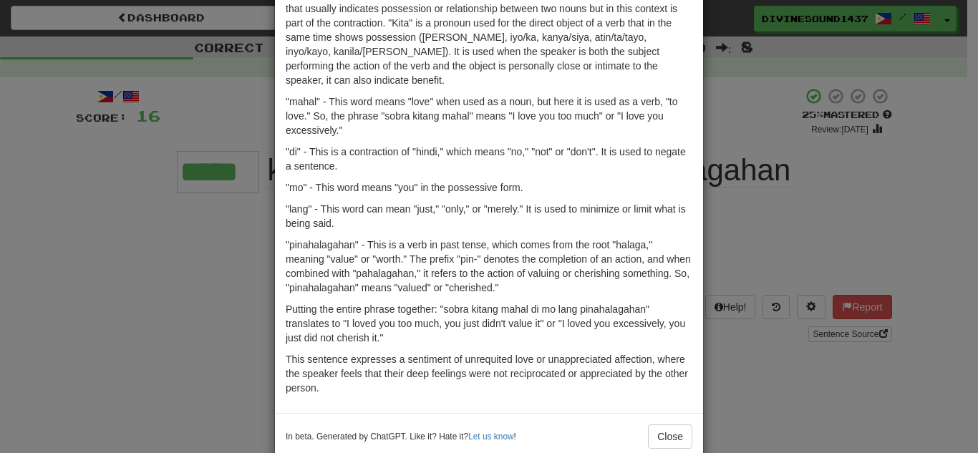
click at [334, 354] on p "This sentence expresses a sentiment of unrequited love or unappreciated affecti…" at bounding box center [489, 373] width 407 height 43
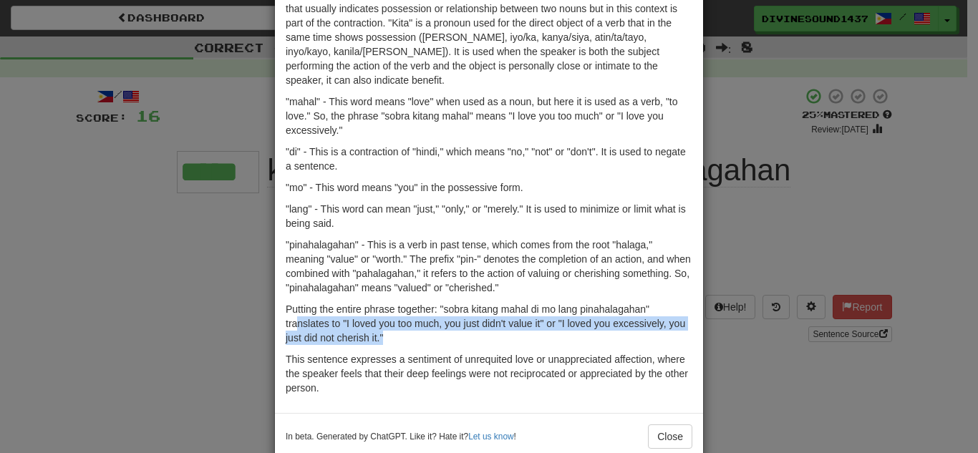
drag, startPoint x: 293, startPoint y: 290, endPoint x: 493, endPoint y: 308, distance: 200.6
click at [493, 308] on p "Putting the entire phrase together: "sobra kitang mahal di mo lang pinahalagaha…" at bounding box center [489, 323] width 407 height 43
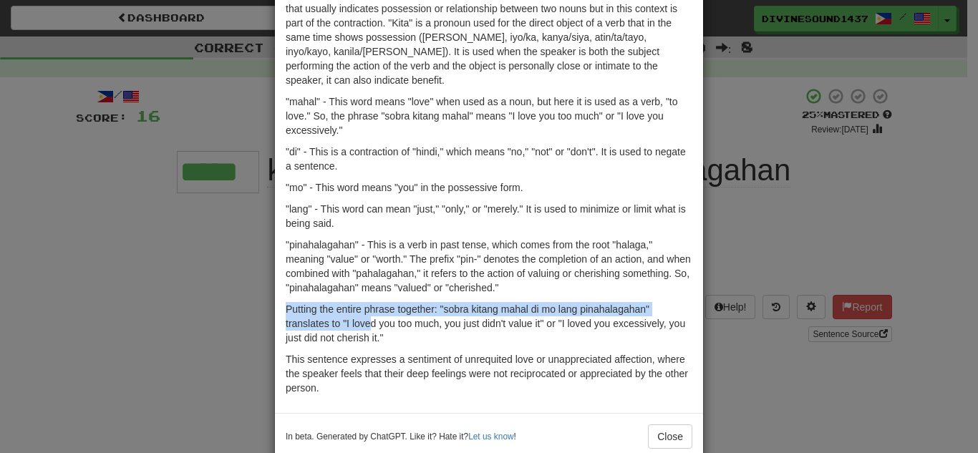
drag, startPoint x: 284, startPoint y: 286, endPoint x: 365, endPoint y: 291, distance: 81.1
click at [365, 302] on p "Putting the entire phrase together: "sobra kitang mahal di mo lang pinahalagaha…" at bounding box center [489, 323] width 407 height 43
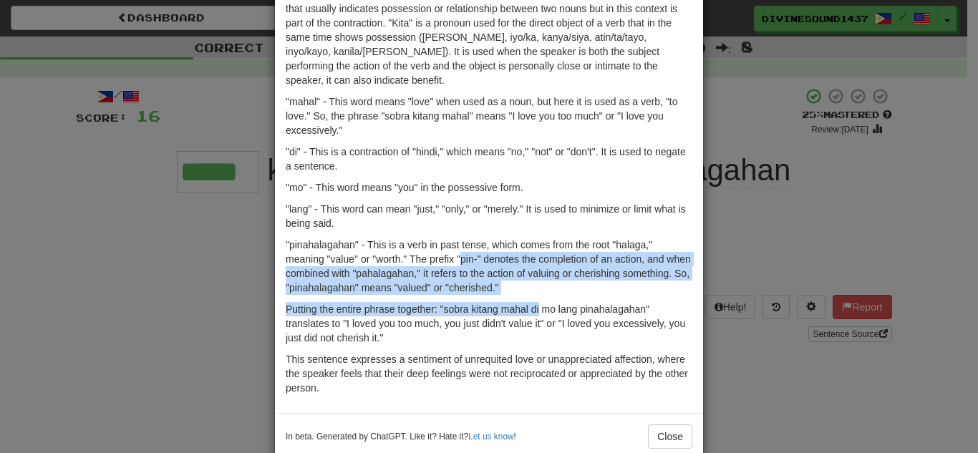
drag, startPoint x: 456, startPoint y: 231, endPoint x: 535, endPoint y: 278, distance: 91.9
click at [535, 278] on div "The phrase "sobra kitang mahal di mo lang pinahalagahan" is in Tagalog, a langu…" at bounding box center [489, 151] width 428 height 523
click at [535, 302] on p "Putting the entire phrase together: "sobra kitang mahal di mo lang pinahalagaha…" at bounding box center [489, 323] width 407 height 43
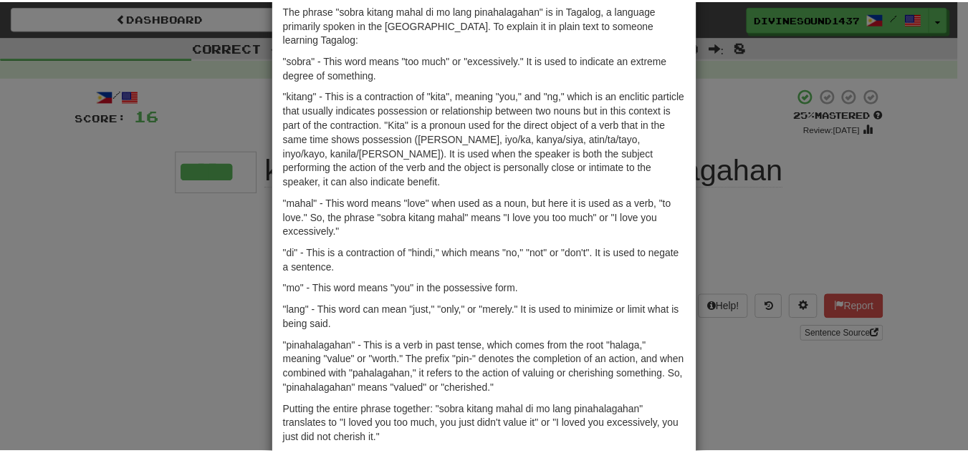
scroll to position [0, 0]
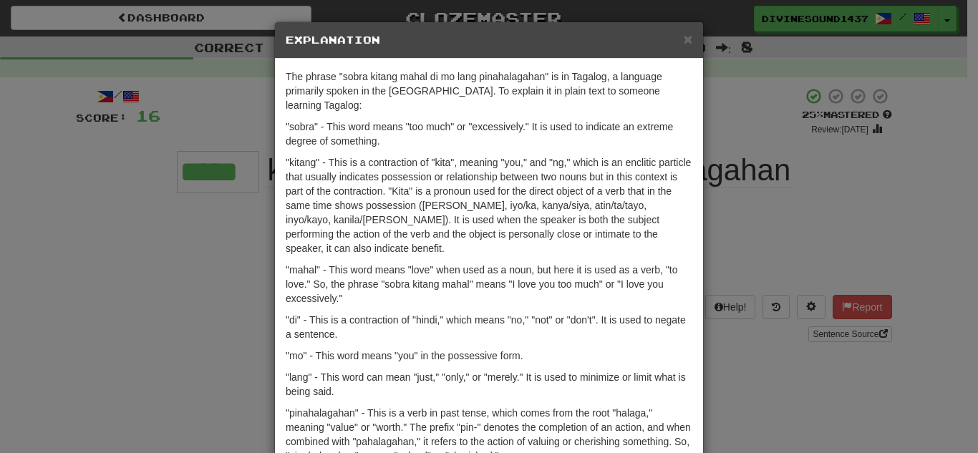
click at [783, 206] on div "× Explanation The phrase "sobra kitang mahal di mo lang pinahalagahan" is in Ta…" at bounding box center [489, 226] width 978 height 453
